Goal: Book appointment/travel/reservation

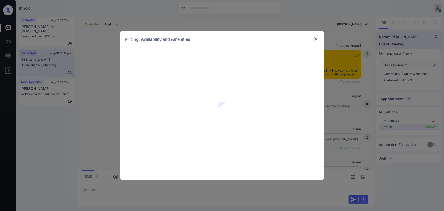
scroll to position [961, 0]
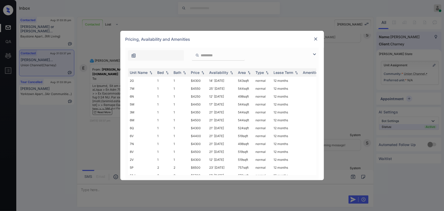
click at [316, 38] on img at bounding box center [316, 38] width 5 height 5
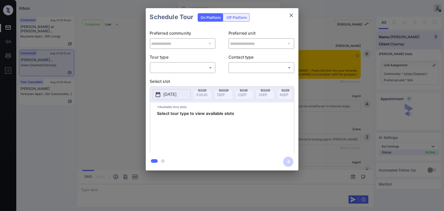
scroll to position [961, 0]
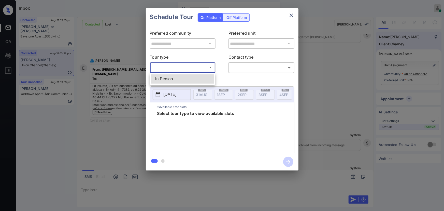
click at [174, 66] on body "Inbox Kenneth Umali Online Set yourself offline Set yourself on break Profile S…" at bounding box center [222, 105] width 444 height 211
click at [169, 75] on li "In Person" at bounding box center [182, 78] width 63 height 9
type input "********"
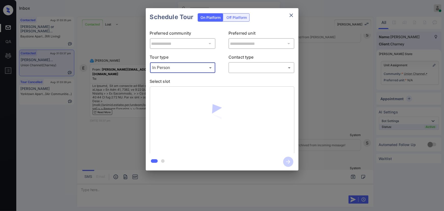
click at [245, 67] on body "Inbox Kenneth Umali Online Set yourself offline Set yourself on break Profile S…" at bounding box center [222, 105] width 444 height 211
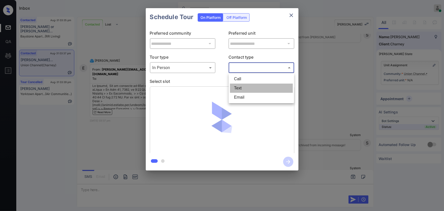
click at [240, 89] on li "Text" at bounding box center [261, 88] width 63 height 9
type input "****"
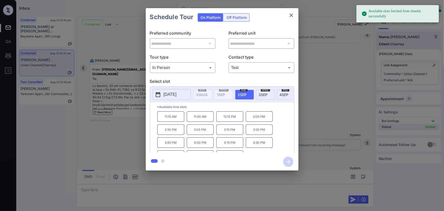
click at [176, 92] on p "2025-09-02" at bounding box center [170, 94] width 13 height 6
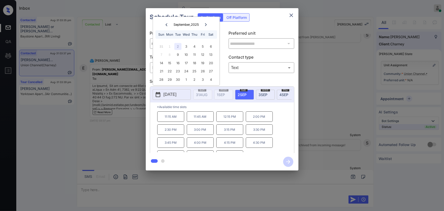
click at [209, 25] on div at bounding box center [206, 24] width 7 height 6
click at [212, 47] on div "4" at bounding box center [211, 46] width 7 height 7
click at [226, 119] on p "11:00 AM" at bounding box center [230, 116] width 27 height 10
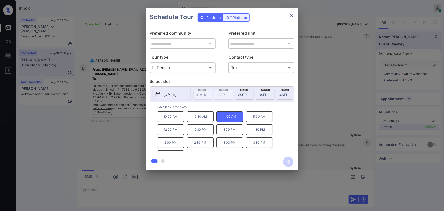
click at [341, 145] on div "**********" at bounding box center [222, 89] width 444 height 179
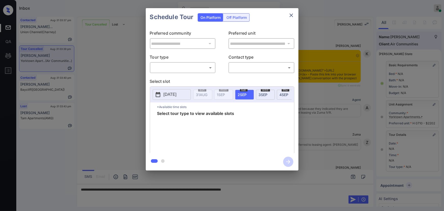
scroll to position [3153, 0]
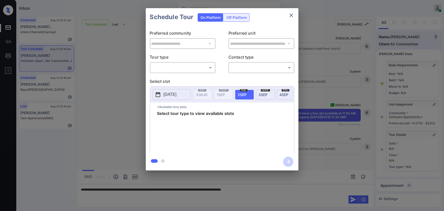
click at [185, 68] on body "Inbox Kenneth Umali Online Set yourself offline Set yourself on break Profile S…" at bounding box center [222, 105] width 444 height 211
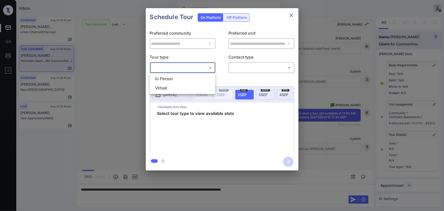
drag, startPoint x: 182, startPoint y: 78, endPoint x: 219, endPoint y: 76, distance: 37.0
click at [182, 78] on li "In Person" at bounding box center [182, 78] width 63 height 9
type input "********"
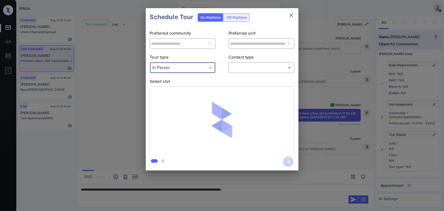
click at [236, 68] on body "Inbox Kenneth Umali Online Set yourself offline Set yourself on break Profile S…" at bounding box center [222, 105] width 444 height 211
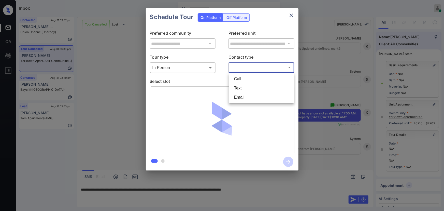
click at [236, 87] on li "Text" at bounding box center [261, 88] width 63 height 9
type input "****"
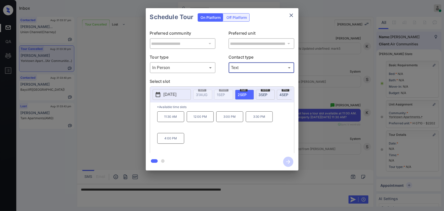
click at [165, 119] on p "11:30 AM" at bounding box center [170, 116] width 27 height 11
click at [278, 189] on div at bounding box center [222, 105] width 444 height 211
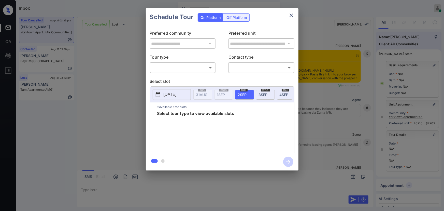
scroll to position [3356, 0]
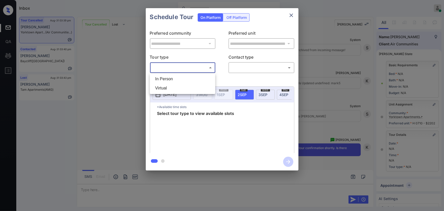
click at [174, 68] on body "Inbox Kenneth Umali Online Set yourself offline Set yourself on break Profile S…" at bounding box center [222, 105] width 444 height 211
click at [170, 75] on li "In Person" at bounding box center [182, 78] width 63 height 9
type input "********"
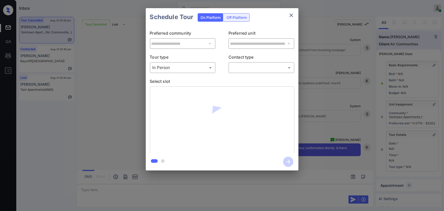
click at [242, 63] on div "​ ​" at bounding box center [262, 67] width 66 height 11
click at [241, 66] on body "Inbox Kenneth Umali Online Set yourself offline Set yourself on break Profile S…" at bounding box center [222, 105] width 444 height 211
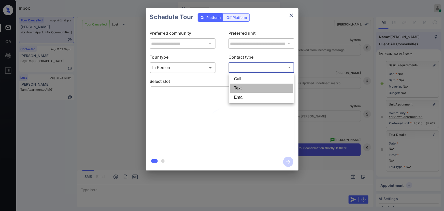
click at [238, 87] on li "Text" at bounding box center [261, 88] width 63 height 9
type input "****"
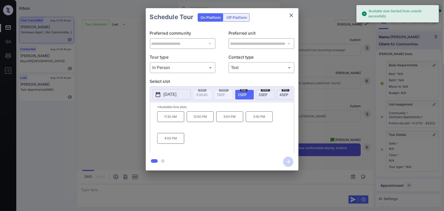
click at [245, 95] on span "2 SEP" at bounding box center [242, 94] width 9 height 4
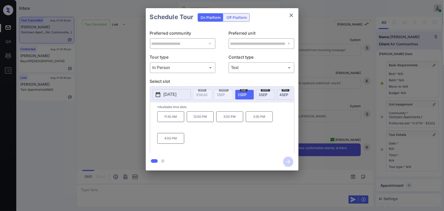
click at [172, 119] on p "11:30 AM" at bounding box center [170, 116] width 27 height 11
click at [288, 160] on icon "button" at bounding box center [289, 162] width 10 height 10
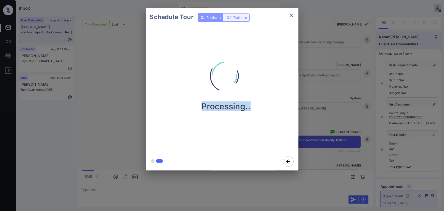
drag, startPoint x: 233, startPoint y: 107, endPoint x: 194, endPoint y: 106, distance: 39.0
click at [194, 106] on div "Processing.." at bounding box center [226, 80] width 153 height 61
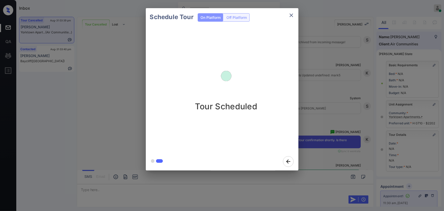
click at [290, 15] on icon "close" at bounding box center [292, 15] width 6 height 6
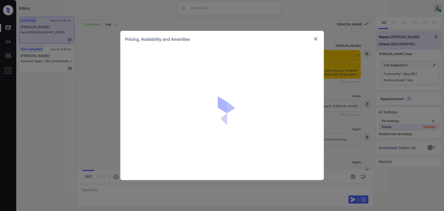
scroll to position [1109, 0]
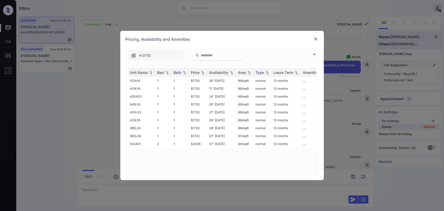
click at [314, 54] on img at bounding box center [315, 54] width 6 height 6
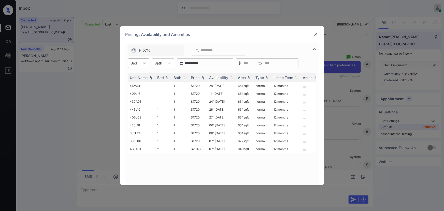
click at [145, 63] on icon at bounding box center [144, 63] width 3 height 2
click at [134, 84] on div "2" at bounding box center [138, 84] width 21 height 9
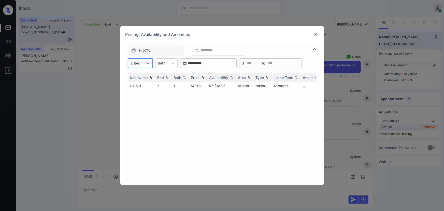
click at [163, 63] on div at bounding box center [162, 62] width 8 height 5
click at [163, 77] on div "1" at bounding box center [166, 75] width 22 height 9
click at [203, 78] on img at bounding box center [202, 78] width 5 height 4
click at [200, 86] on td "$2048" at bounding box center [198, 86] width 18 height 8
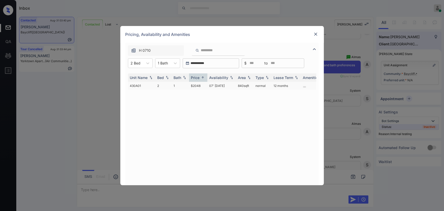
click at [200, 86] on td "$2048" at bounding box center [198, 86] width 18 height 8
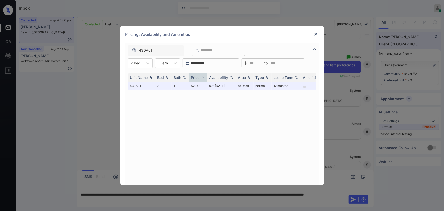
click at [314, 35] on img at bounding box center [316, 34] width 5 height 5
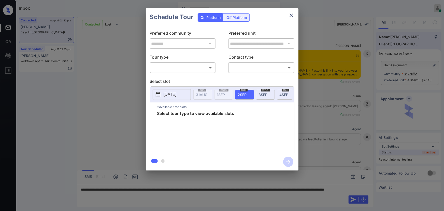
scroll to position [537, 0]
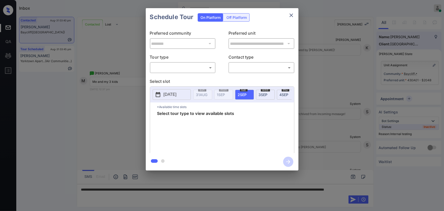
click at [183, 65] on body "Inbox [PERSON_NAME] Online Set yourself offline Set yourself on break Profile S…" at bounding box center [222, 105] width 444 height 211
drag, startPoint x: 171, startPoint y: 79, endPoint x: 228, endPoint y: 73, distance: 58.1
click at [172, 78] on li "In Person" at bounding box center [182, 78] width 63 height 9
type input "********"
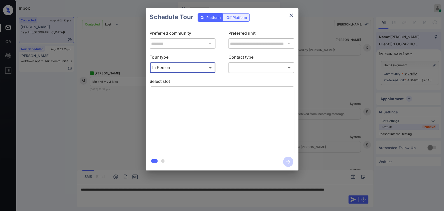
click at [237, 68] on body "Inbox Kenneth Umali Online Set yourself offline Set yourself on break Profile S…" at bounding box center [222, 105] width 444 height 211
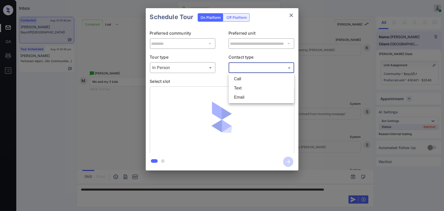
click at [237, 86] on li "Text" at bounding box center [261, 88] width 63 height 9
type input "****"
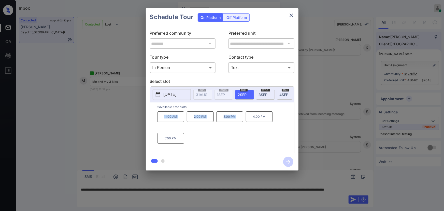
copy div "11:00 AM 2:00 PM 3:00 PM"
drag, startPoint x: 236, startPoint y: 119, endPoint x: 155, endPoint y: 128, distance: 81.9
click at [155, 118] on div "*Available time slots 11:00 AM 2:00 PM 3:00 PM 4:00 PM 5:00 PM" at bounding box center [222, 128] width 144 height 52
click at [155, 194] on div at bounding box center [222, 105] width 444 height 211
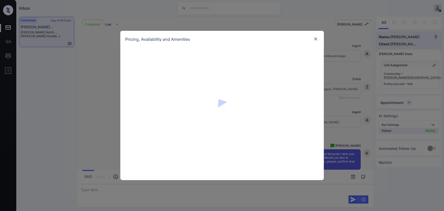
scroll to position [454, 0]
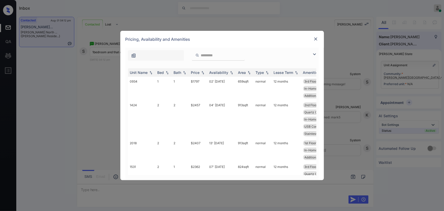
click at [316, 54] on img at bounding box center [315, 54] width 6 height 6
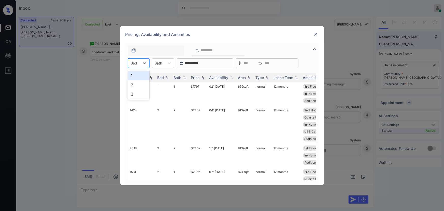
click at [144, 63] on icon at bounding box center [144, 63] width 5 height 5
click at [137, 74] on div "1" at bounding box center [138, 75] width 21 height 9
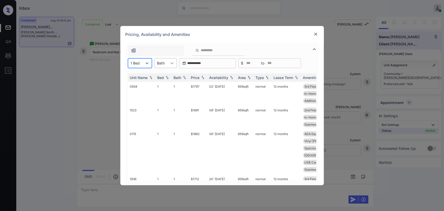
click at [168, 67] on div "Bath" at bounding box center [166, 63] width 22 height 10
click at [165, 76] on div "1" at bounding box center [166, 75] width 22 height 9
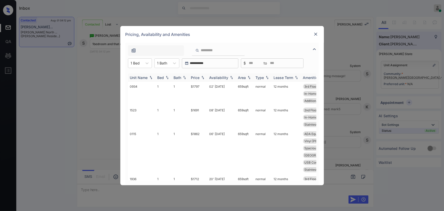
click at [196, 78] on div "Price" at bounding box center [195, 77] width 9 height 4
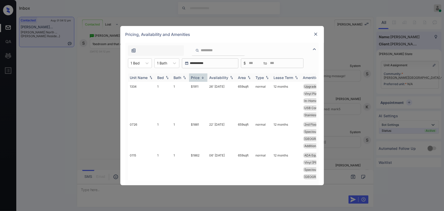
click at [196, 78] on div "Price" at bounding box center [195, 77] width 9 height 4
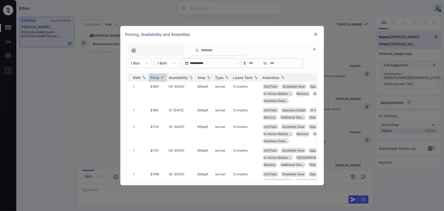
scroll to position [0, 41]
click at [196, 87] on td "659 sqft" at bounding box center [204, 94] width 18 height 24
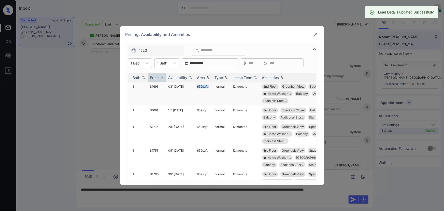
copy td "659 sqft"
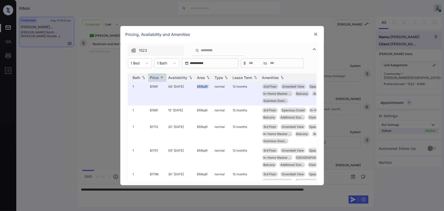
click at [316, 35] on img at bounding box center [316, 34] width 5 height 5
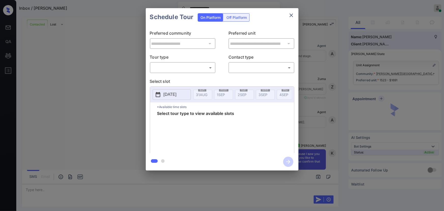
scroll to position [412, 0]
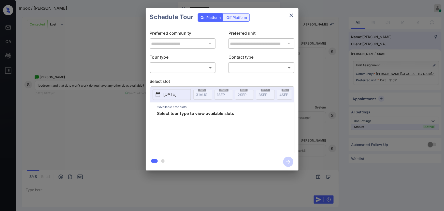
click at [197, 69] on body "**********" at bounding box center [222, 105] width 444 height 211
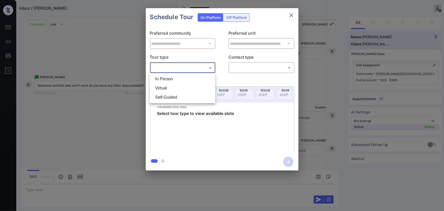
click at [181, 78] on li "In Person" at bounding box center [182, 78] width 63 height 9
type input "********"
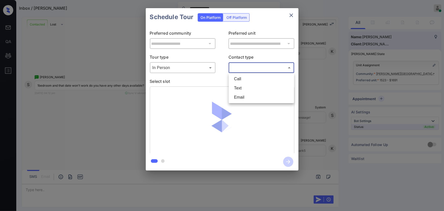
click at [248, 69] on body "**********" at bounding box center [222, 105] width 444 height 211
click at [237, 89] on li "Text" at bounding box center [261, 88] width 63 height 9
type input "****"
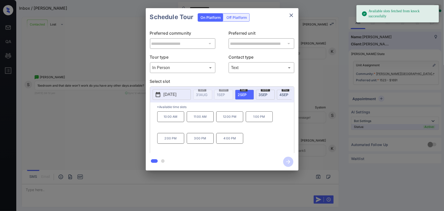
click at [177, 94] on p "2025-09-02" at bounding box center [170, 94] width 13 height 6
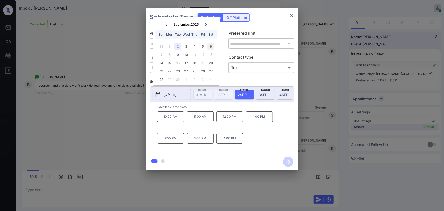
click at [211, 46] on div "6" at bounding box center [211, 46] width 7 height 7
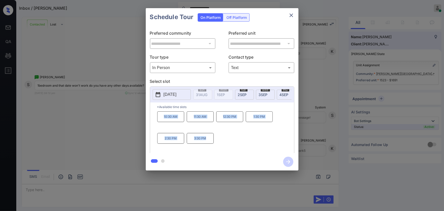
copy div "10:30 AM 11:30 AM 12:30 PM 1:30 PM 2:30 PM 3:30 PM"
drag, startPoint x: 199, startPoint y: 140, endPoint x: 161, endPoint y: 121, distance: 42.7
click at [161, 121] on div "10:30 AM 11:30 AM 12:30 PM 1:30 PM 2:30 PM 3:30 PM" at bounding box center [225, 131] width 137 height 41
copy div "10:30 AM 11:30 AM 12:30 PM 1:30 PM 2:30 PM 3:30 PM"
click at [291, 15] on icon "close" at bounding box center [292, 15] width 6 height 6
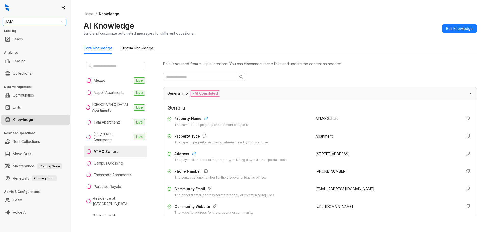
click at [61, 22] on span "AMG" at bounding box center [35, 22] width 58 height 8
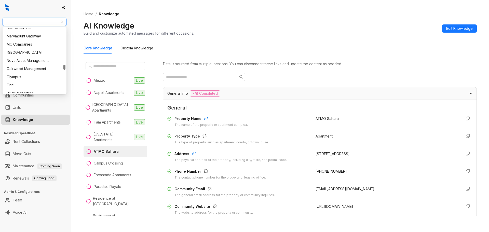
scroll to position [579, 0]
click at [19, 73] on div "RR Living" at bounding box center [35, 73] width 56 height 6
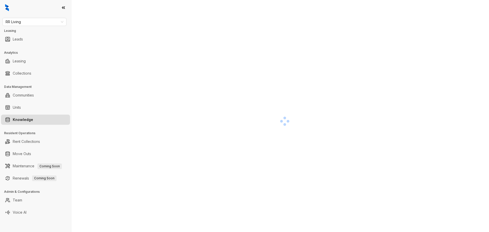
click at [33, 120] on link "Knowledge" at bounding box center [23, 120] width 20 height 10
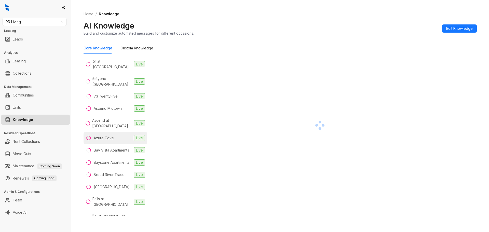
scroll to position [34, 0]
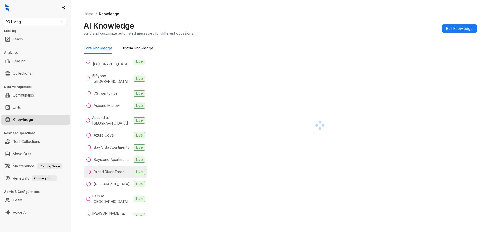
click at [107, 175] on div "Broad River Trace" at bounding box center [109, 172] width 31 height 6
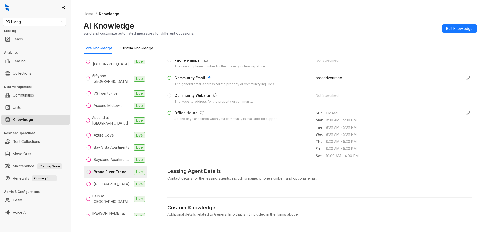
scroll to position [119, 0]
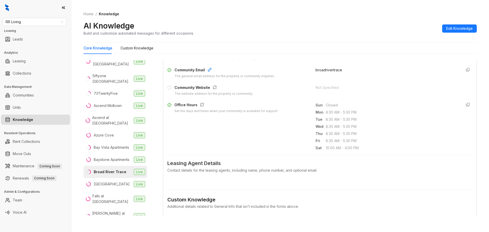
click at [218, 170] on div "Contact details for the leasing agents, including name, phone number, and optio…" at bounding box center [319, 171] width 305 height 6
click at [217, 164] on span "Leasing Agent Details" at bounding box center [319, 163] width 305 height 8
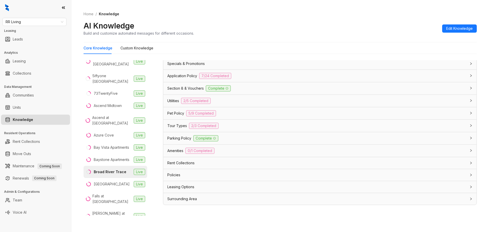
scroll to position [16, 0]
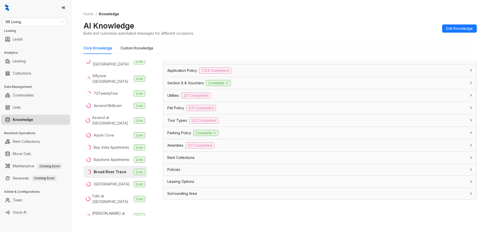
click at [184, 69] on span "Application Policy" at bounding box center [182, 71] width 30 height 6
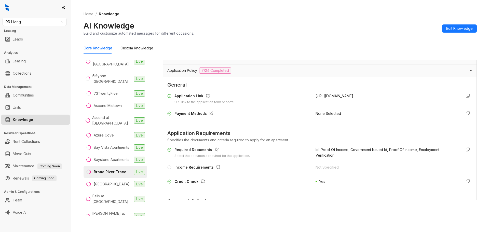
click at [192, 167] on div "Income Requirements" at bounding box center [198, 168] width 48 height 7
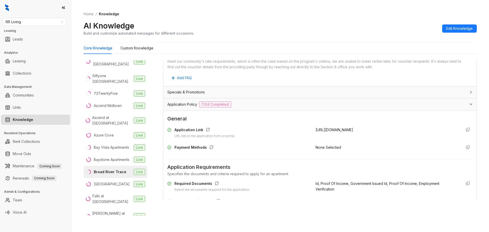
scroll to position [350, 0]
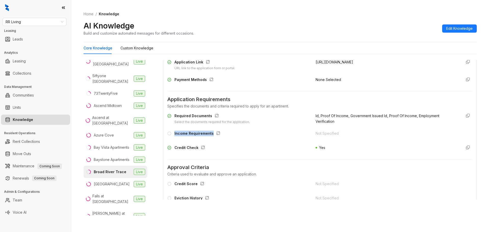
drag, startPoint x: 217, startPoint y: 134, endPoint x: 171, endPoint y: 133, distance: 46.1
click at [171, 133] on div "Income Requirements" at bounding box center [238, 135] width 142 height 8
